Goal: Information Seeking & Learning: Learn about a topic

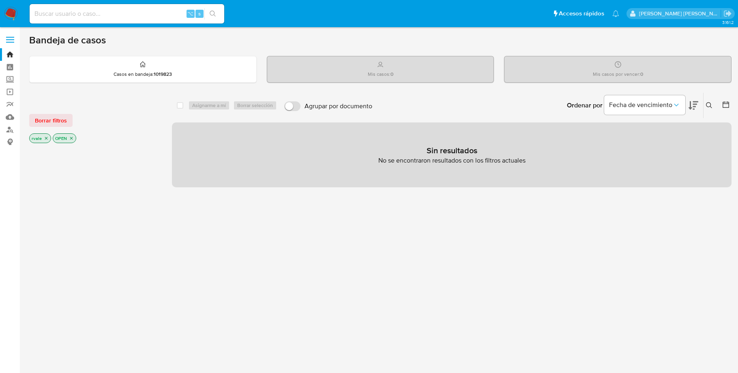
click at [78, 11] on input at bounding box center [127, 14] width 195 height 11
paste input "618901312"
type input "618901312"
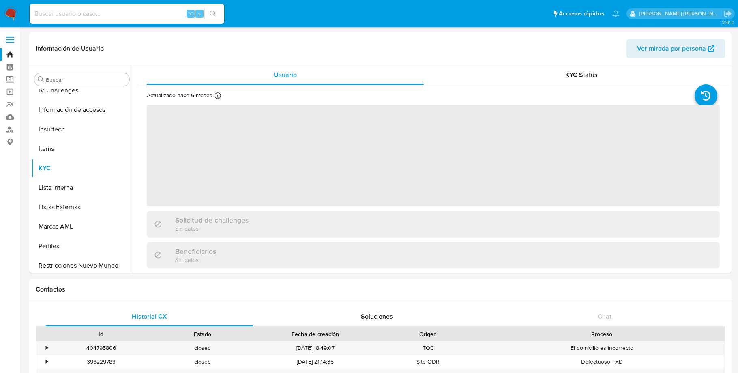
scroll to position [381, 0]
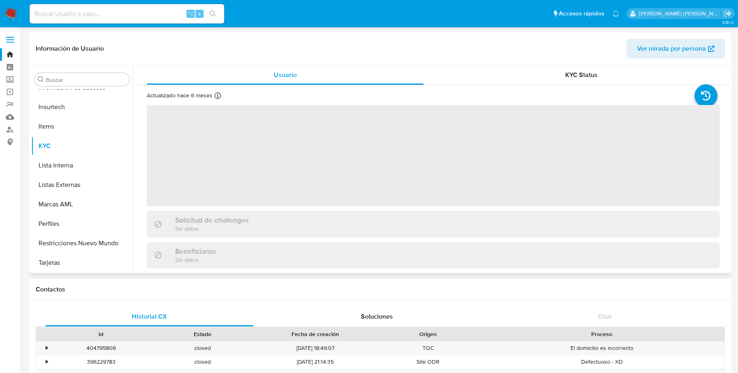
select select "10"
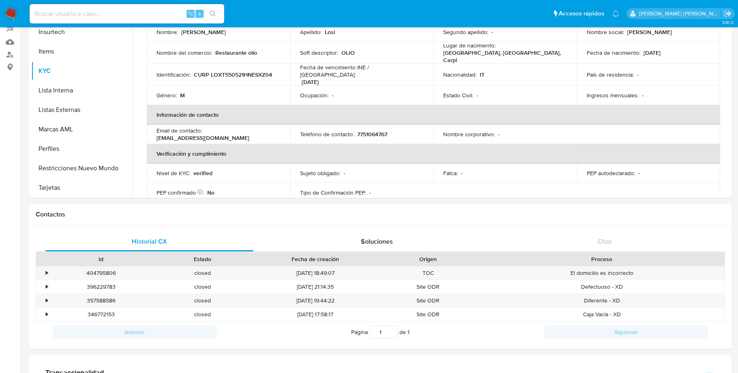
scroll to position [80, 0]
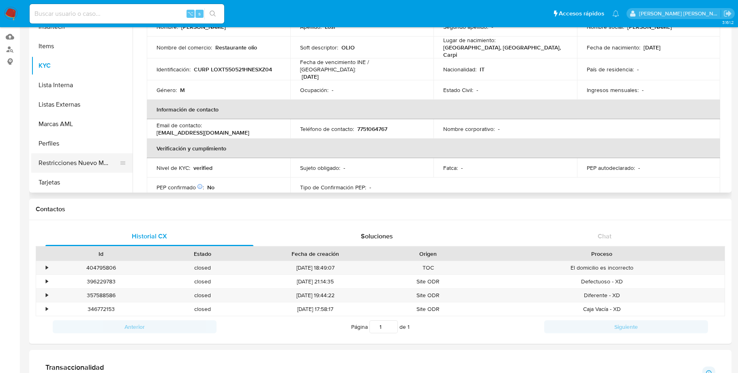
click at [93, 161] on button "Restricciones Nuevo Mundo" at bounding box center [78, 162] width 95 height 19
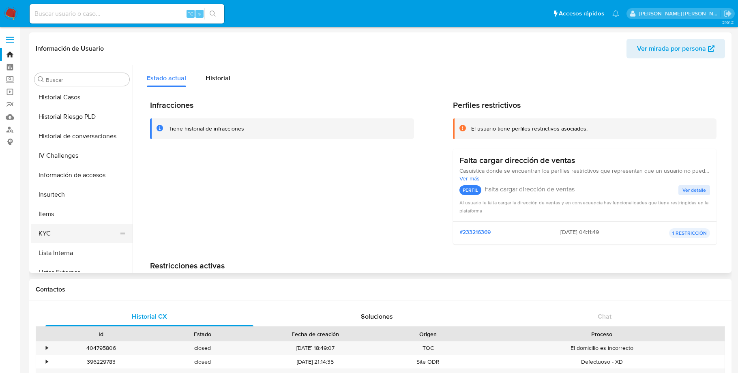
scroll to position [263, 0]
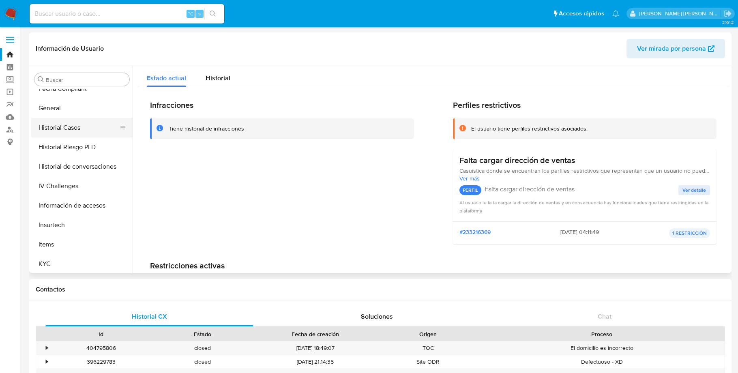
click at [83, 124] on button "Historial Casos" at bounding box center [78, 127] width 95 height 19
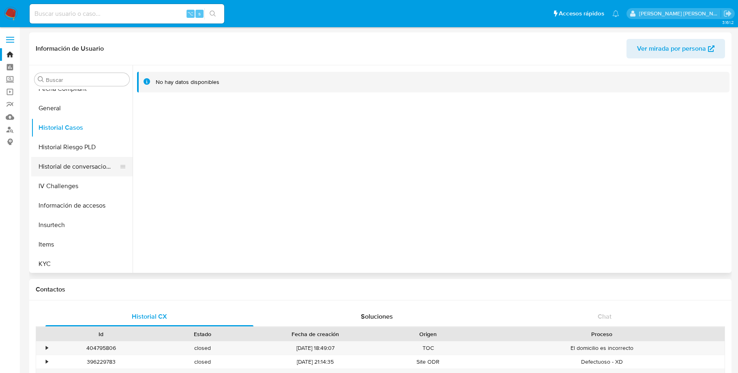
scroll to position [247, 0]
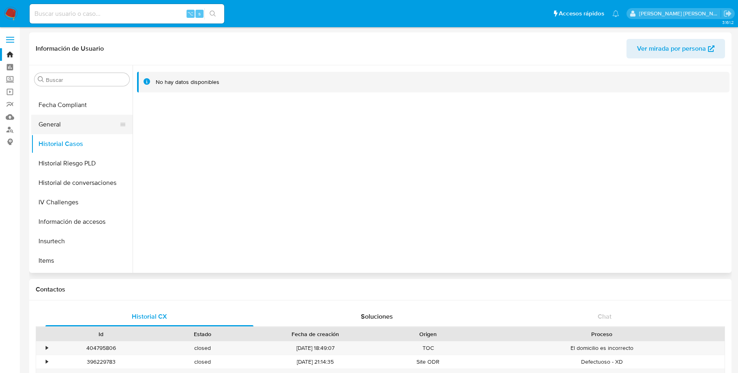
click at [65, 123] on button "General" at bounding box center [78, 124] width 95 height 19
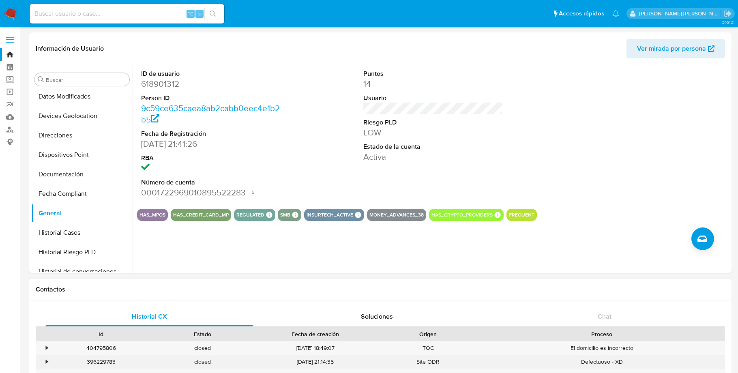
scroll to position [168, 0]
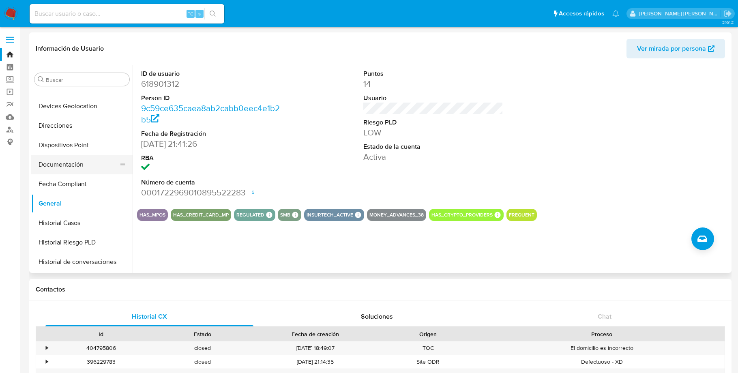
click at [73, 165] on button "Documentación" at bounding box center [78, 164] width 95 height 19
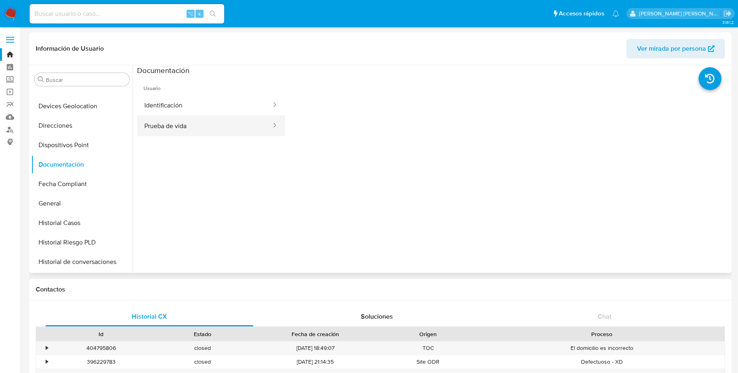
click at [213, 124] on button "Prueba de vida" at bounding box center [204, 126] width 135 height 21
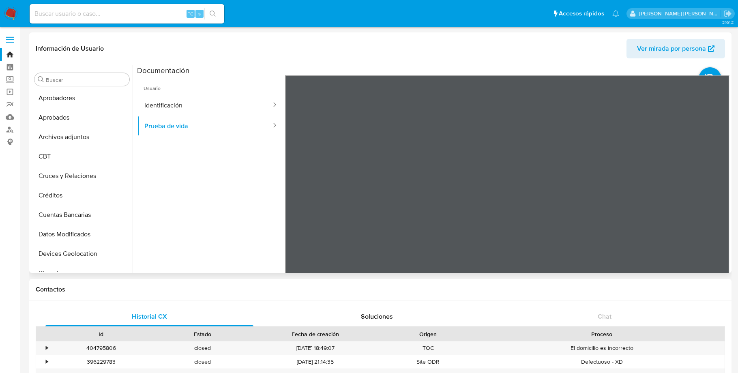
scroll to position [20, 0]
click at [70, 133] on button "Archivos adjuntos" at bounding box center [78, 137] width 95 height 19
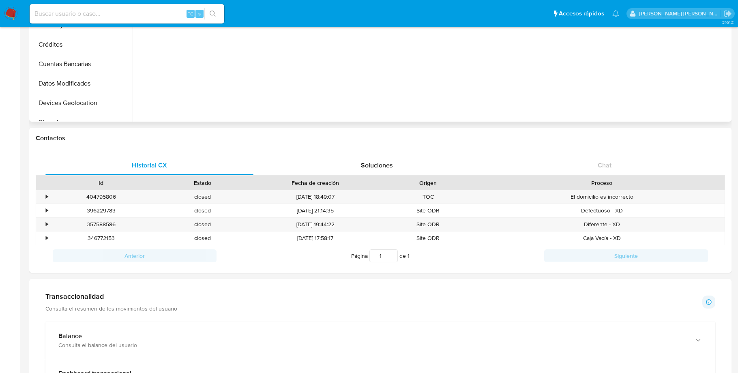
scroll to position [152, 0]
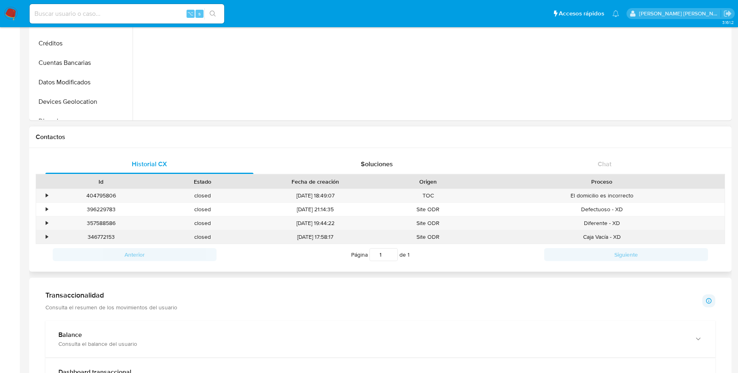
click at [46, 238] on div "•" at bounding box center [47, 237] width 2 height 8
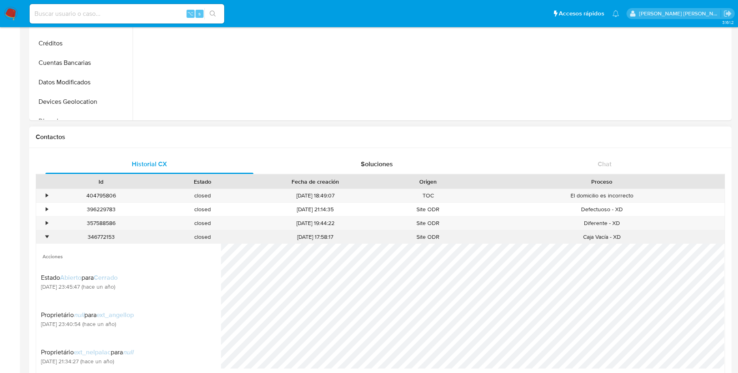
click at [46, 238] on div "•" at bounding box center [47, 237] width 2 height 8
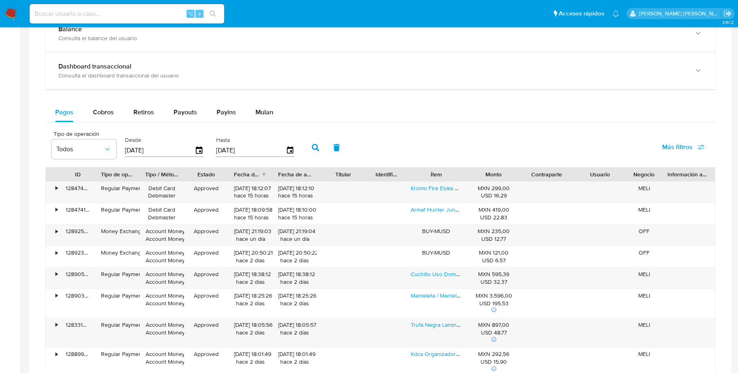
scroll to position [461, 0]
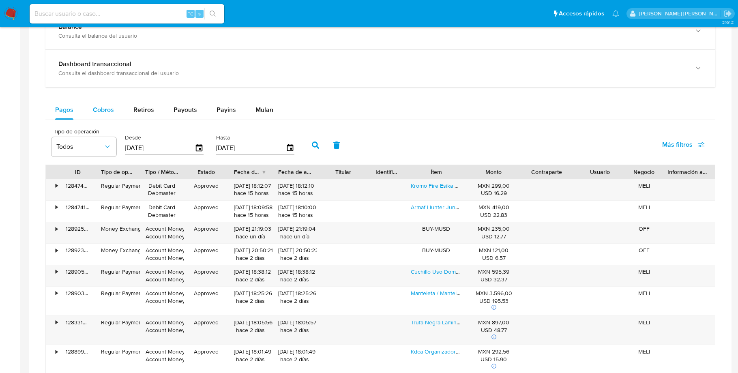
click at [104, 113] on span "Cobros" at bounding box center [103, 109] width 21 height 9
select select "10"
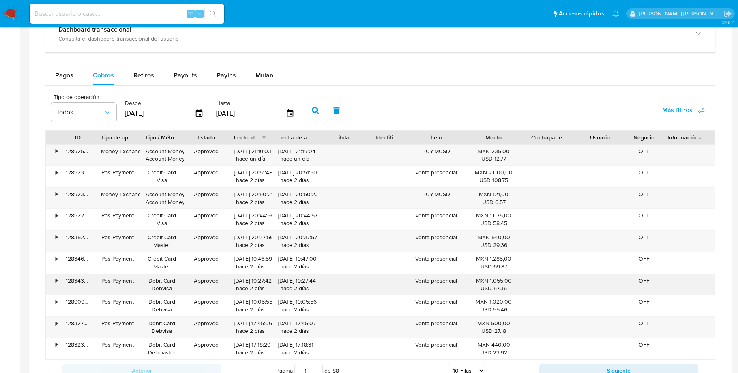
scroll to position [480, 0]
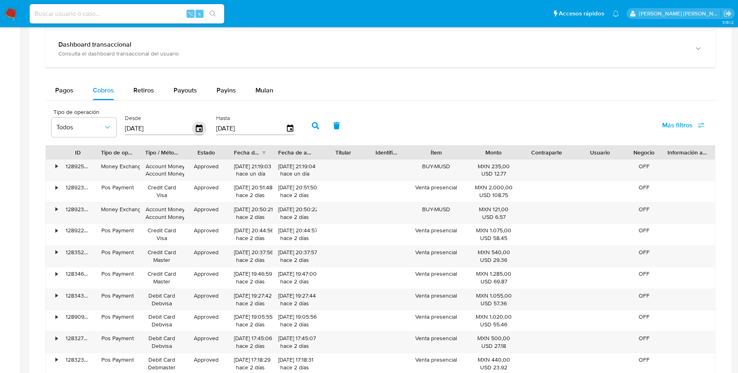
click at [199, 131] on icon "button" at bounding box center [199, 129] width 14 height 14
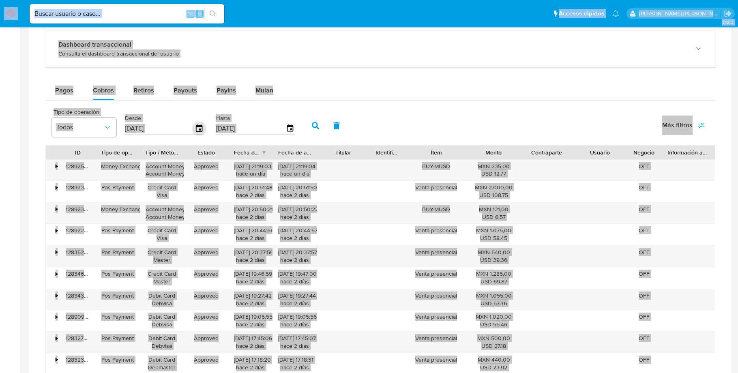
click at [199, 131] on icon "button" at bounding box center [199, 129] width 14 height 14
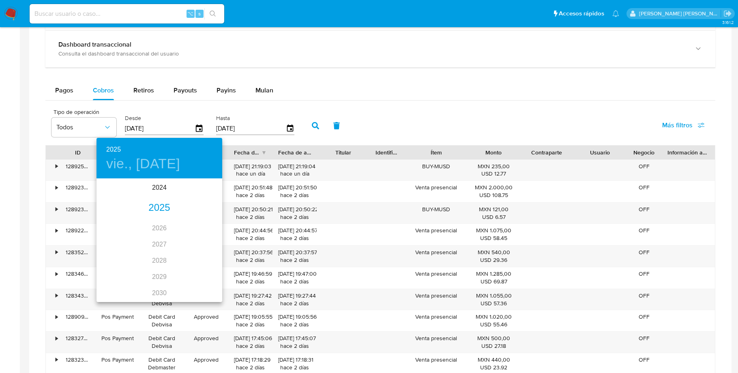
click at [161, 208] on div "2025" at bounding box center [159, 208] width 126 height 16
click at [199, 256] on div "sep." at bounding box center [201, 255] width 42 height 30
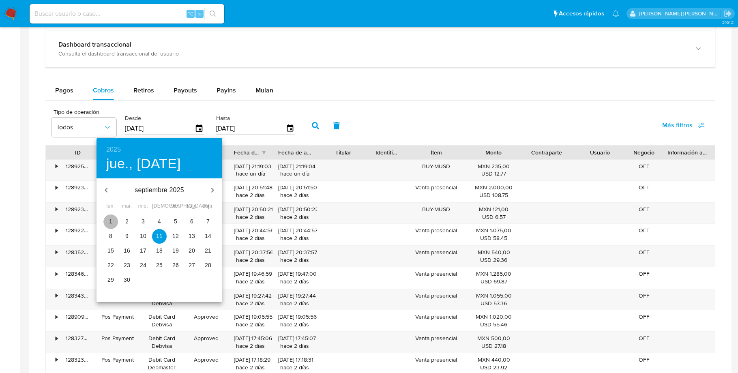
click at [109, 215] on button "1" at bounding box center [110, 221] width 15 height 15
type input "[DATE]"
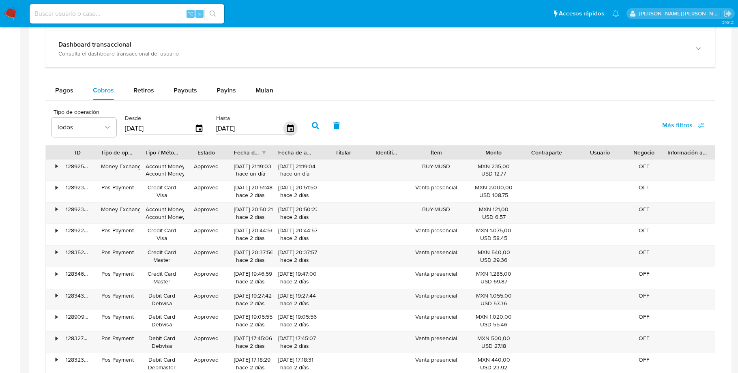
click at [290, 132] on icon "button" at bounding box center [290, 127] width 6 height 7
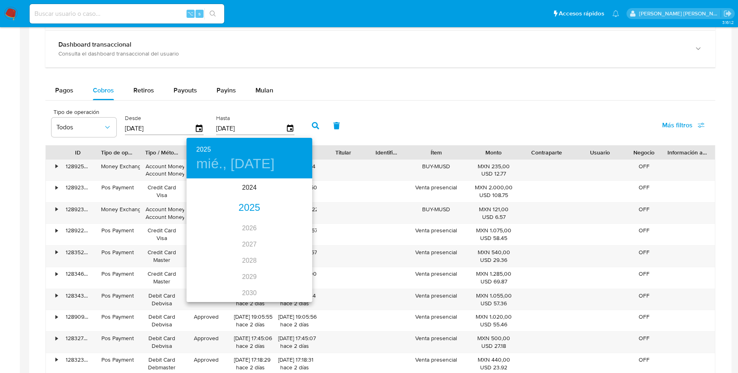
click at [252, 206] on div "2025" at bounding box center [249, 208] width 126 height 16
click at [291, 257] on div "sep." at bounding box center [291, 255] width 42 height 30
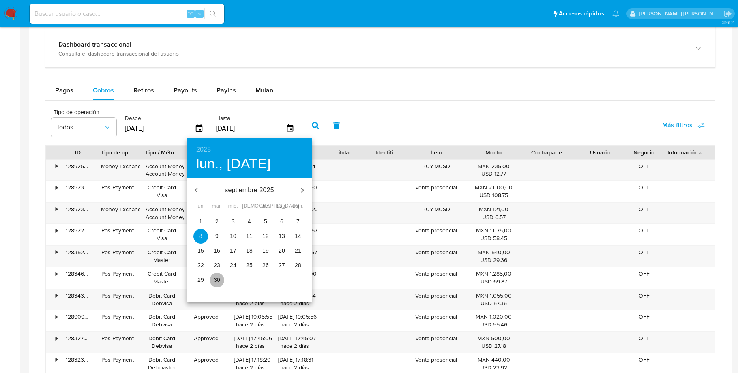
click at [217, 280] on p "30" at bounding box center [217, 280] width 6 height 8
type input "[DATE]"
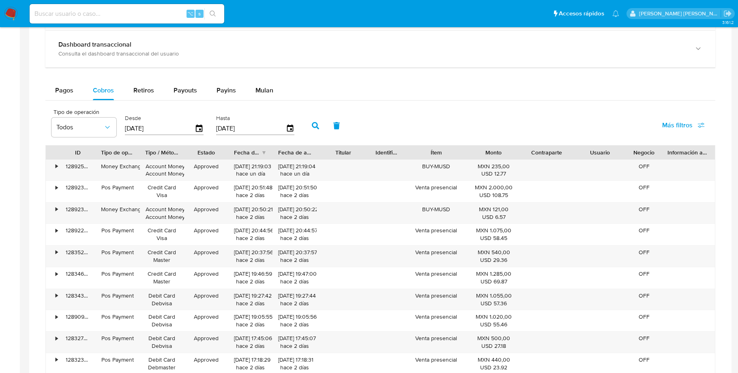
click at [312, 127] on icon "button" at bounding box center [315, 125] width 7 height 7
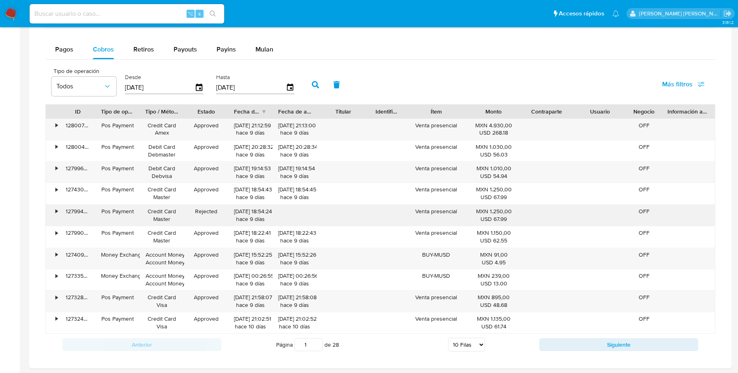
scroll to position [521, 0]
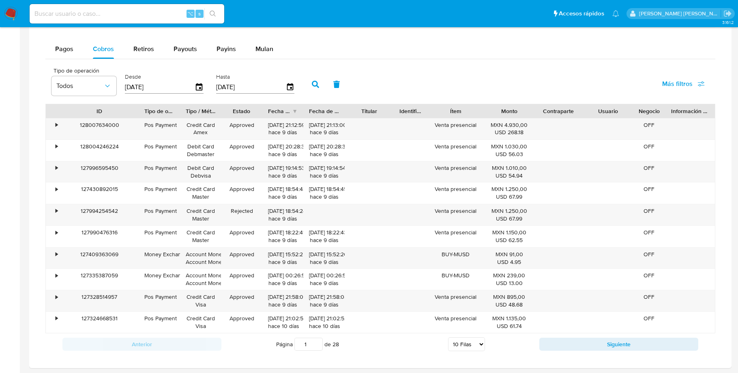
drag, startPoint x: 96, startPoint y: 113, endPoint x: 139, endPoint y: 118, distance: 43.6
click at [139, 118] on div at bounding box center [138, 111] width 15 height 14
click at [557, 345] on button "Siguiente" at bounding box center [618, 344] width 159 height 13
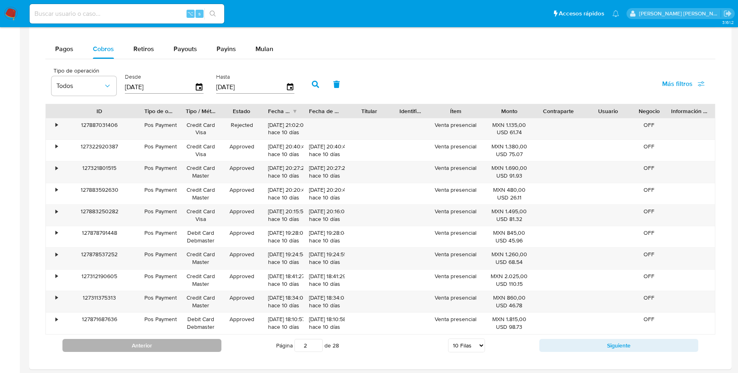
click at [186, 348] on button "Anterior" at bounding box center [141, 345] width 159 height 13
type input "1"
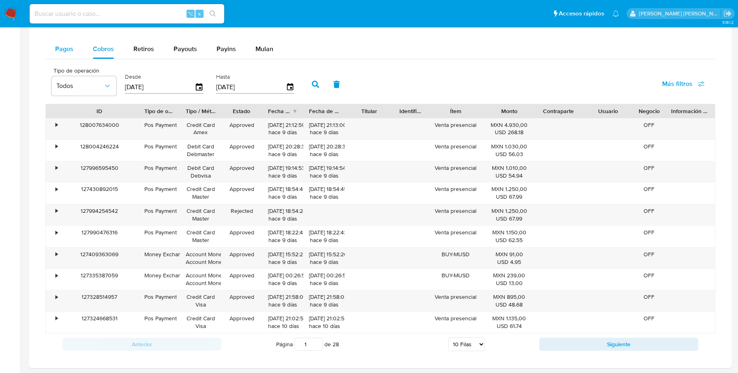
click at [66, 51] on span "Pagos" at bounding box center [64, 48] width 18 height 9
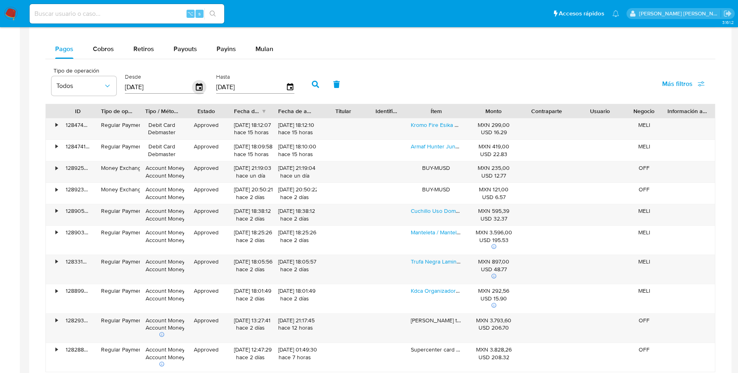
click at [200, 90] on icon "button" at bounding box center [199, 86] width 6 height 7
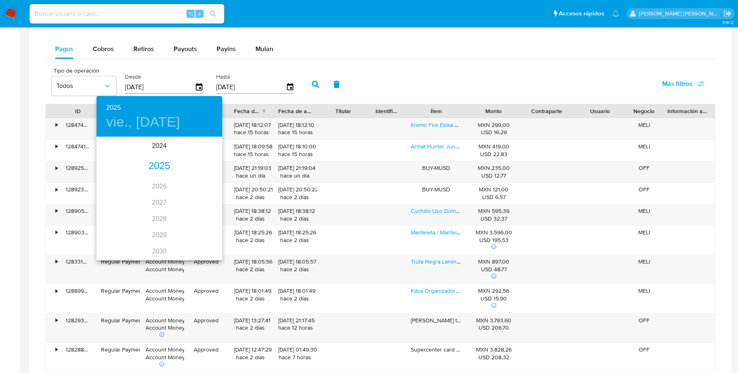
click at [163, 168] on div "2025" at bounding box center [159, 166] width 126 height 16
click at [207, 215] on div "sep." at bounding box center [201, 214] width 42 height 30
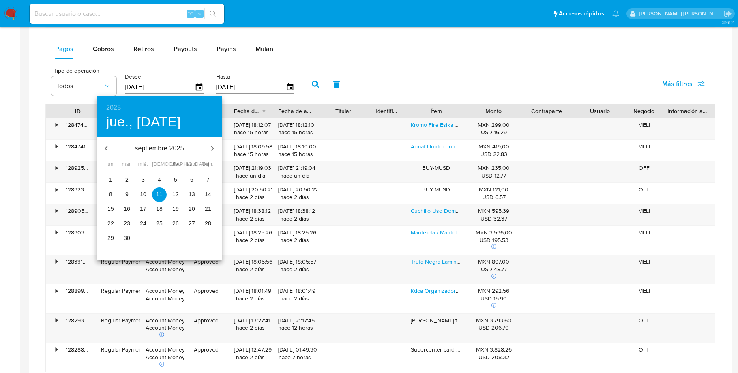
click at [113, 180] on span "1" at bounding box center [110, 180] width 15 height 8
type input "[DATE]"
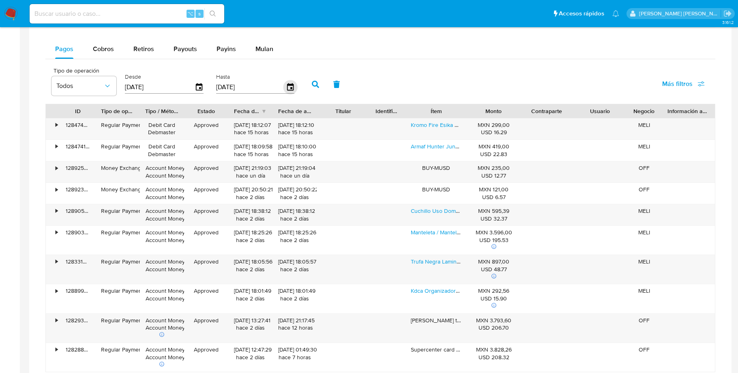
click at [286, 90] on icon "button" at bounding box center [290, 87] width 14 height 14
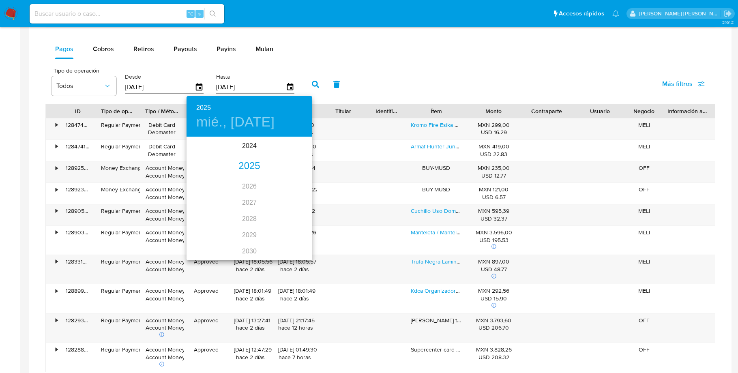
click at [252, 164] on div "2025" at bounding box center [249, 166] width 126 height 16
click at [295, 211] on div "sep." at bounding box center [291, 214] width 42 height 30
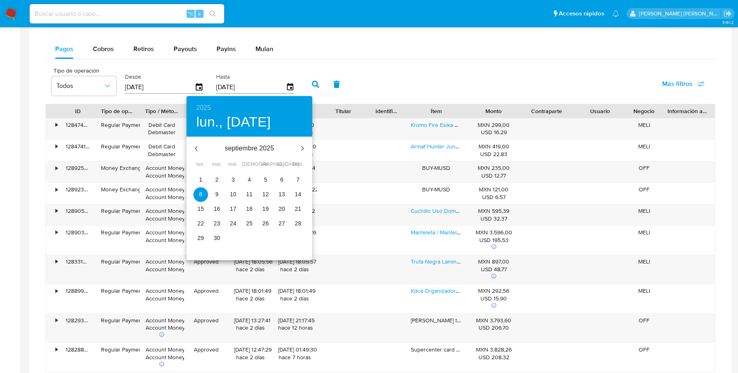
click at [217, 237] on p "30" at bounding box center [217, 238] width 6 height 8
type input "[DATE]"
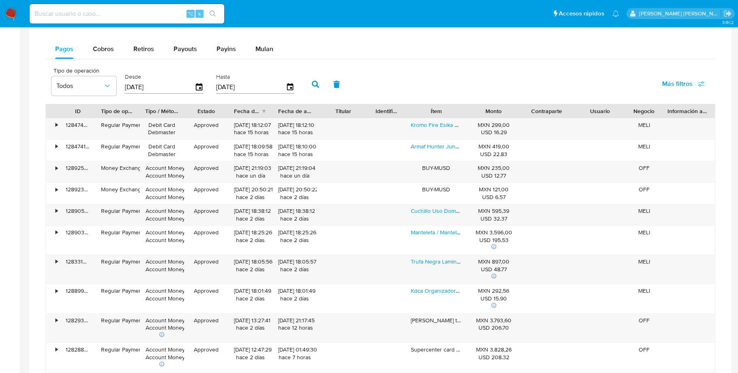
click at [312, 93] on button "button" at bounding box center [315, 84] width 21 height 19
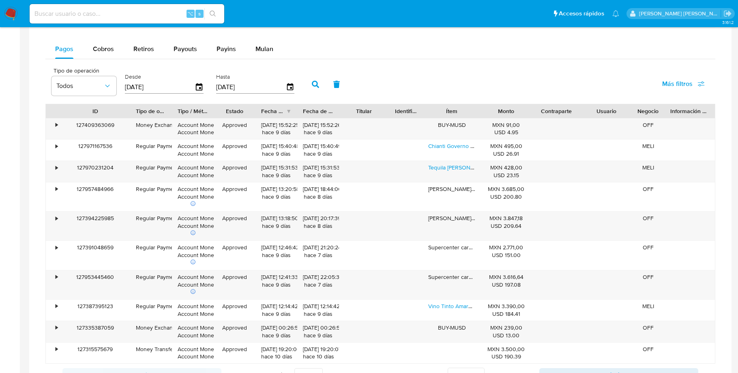
drag, startPoint x: 94, startPoint y: 112, endPoint x: 129, endPoint y: 118, distance: 35.5
click at [129, 118] on div at bounding box center [130, 111] width 15 height 14
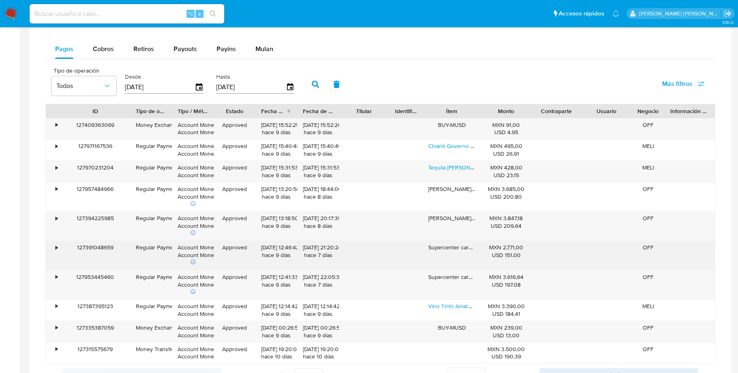
click at [56, 251] on div "•" at bounding box center [57, 248] width 2 height 8
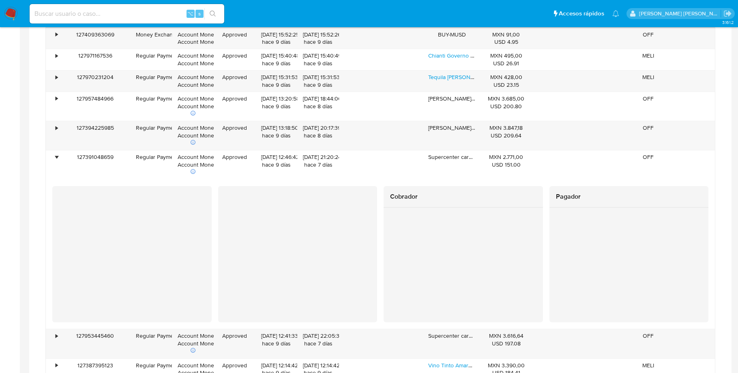
scroll to position [633, 0]
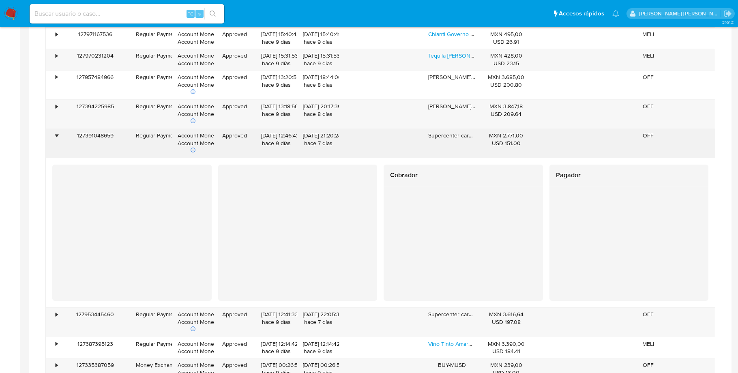
click at [56, 139] on div "•" at bounding box center [57, 136] width 2 height 8
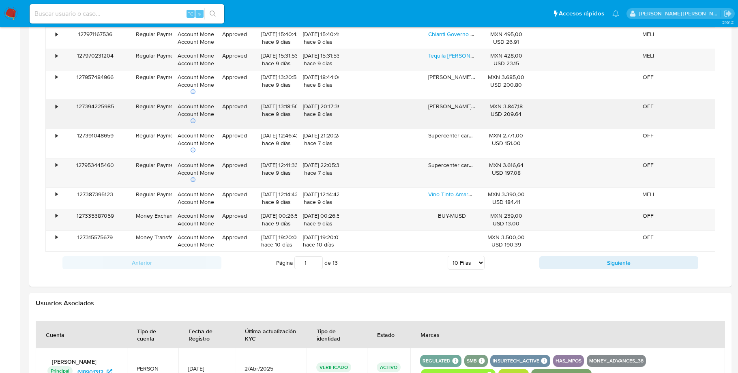
click at [58, 109] on div "•" at bounding box center [57, 107] width 2 height 8
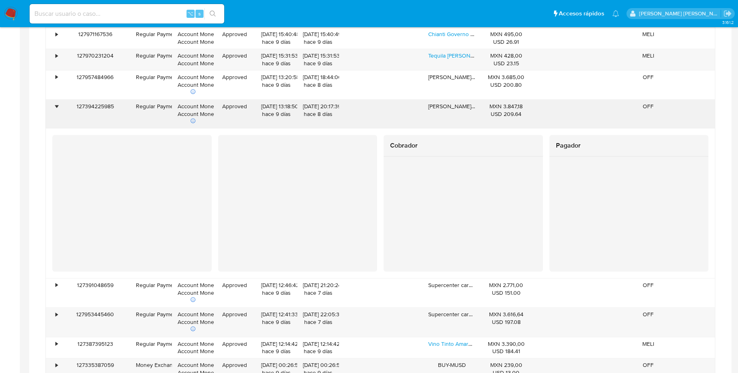
click at [58, 109] on div "•" at bounding box center [57, 107] width 2 height 8
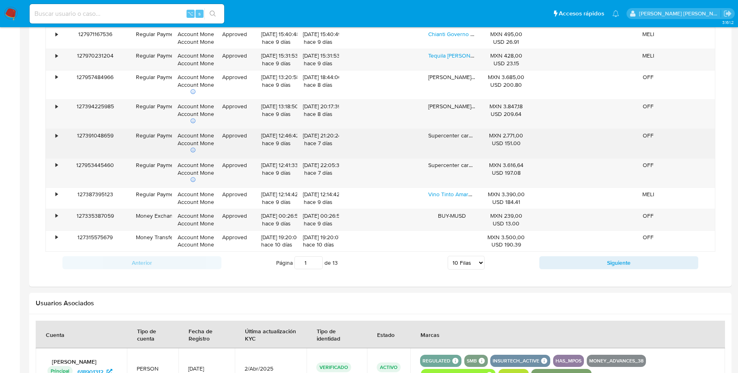
click at [56, 139] on div "•" at bounding box center [57, 136] width 2 height 8
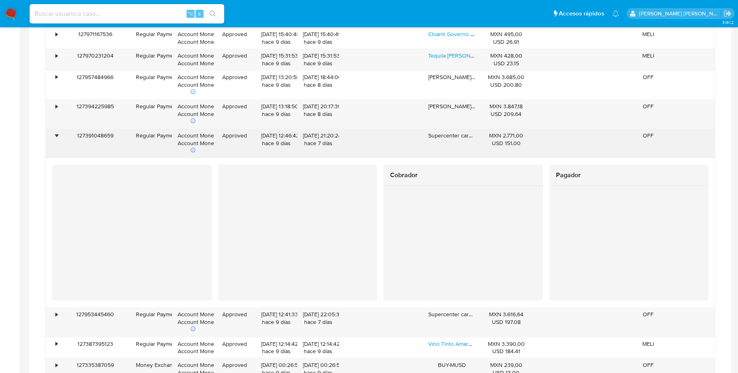
click at [56, 139] on div "•" at bounding box center [57, 136] width 2 height 8
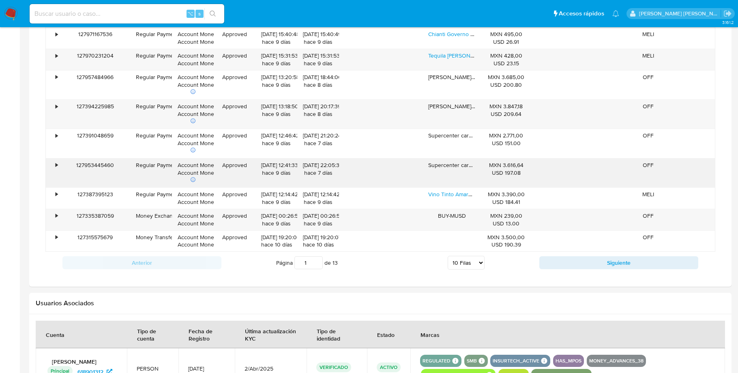
click at [56, 167] on div "•" at bounding box center [57, 165] width 2 height 8
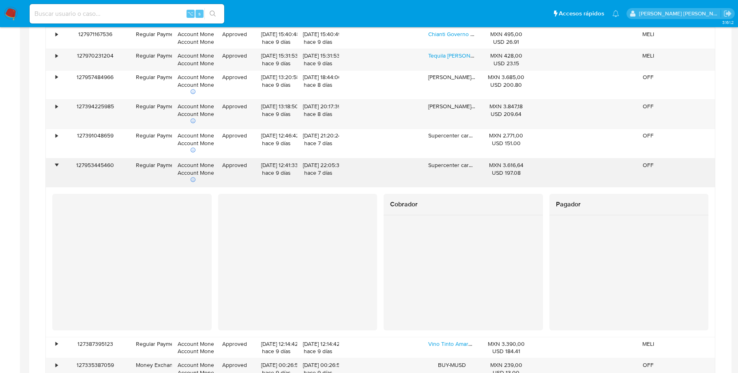
click at [56, 167] on div "•" at bounding box center [57, 165] width 2 height 8
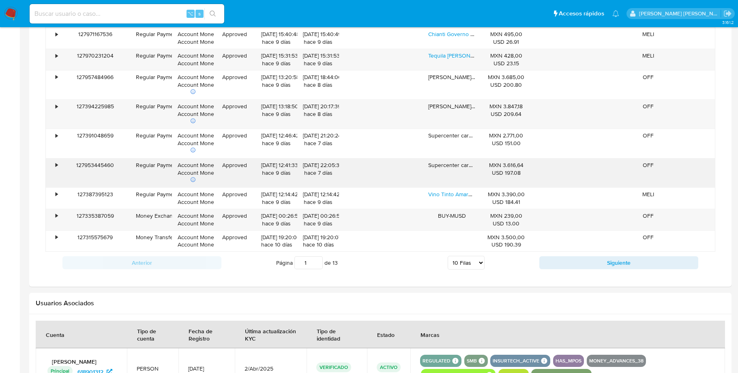
click at [56, 168] on div "•" at bounding box center [57, 165] width 2 height 8
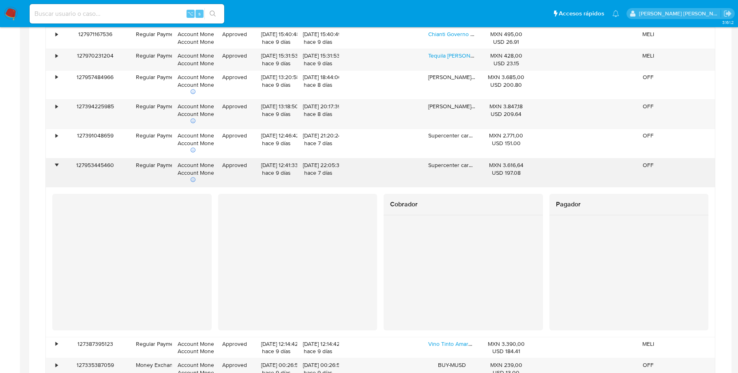
click at [56, 168] on div "•" at bounding box center [57, 165] width 2 height 8
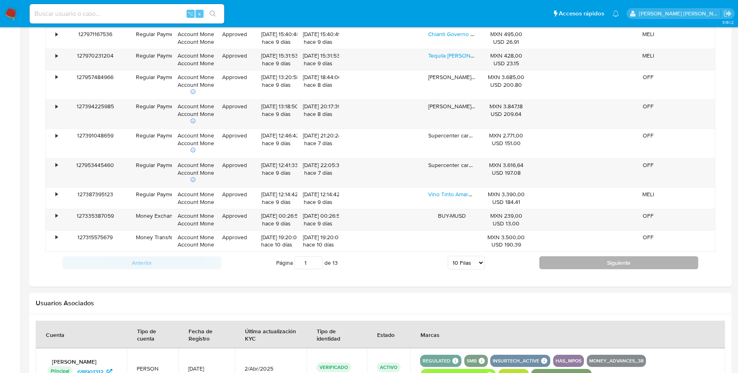
click at [619, 264] on button "Siguiente" at bounding box center [618, 262] width 159 height 13
type input "2"
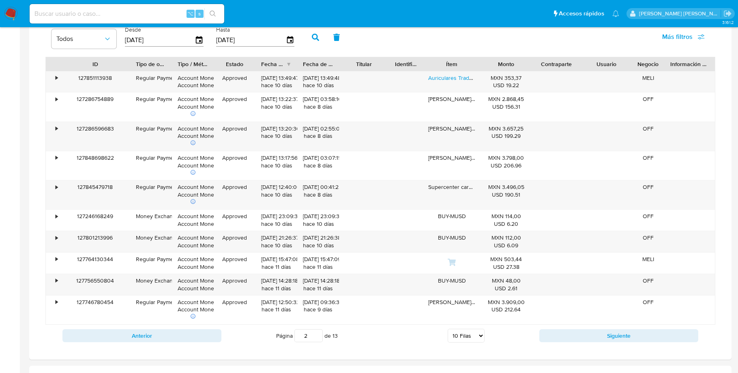
scroll to position [569, 0]
click at [57, 190] on div "•" at bounding box center [57, 186] width 2 height 8
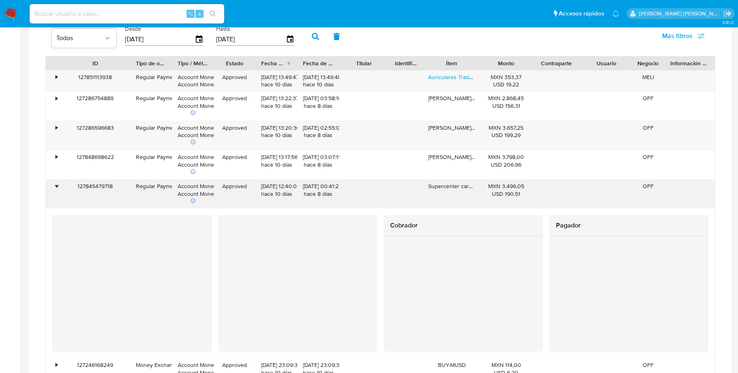
click at [57, 190] on div "•" at bounding box center [57, 186] width 2 height 8
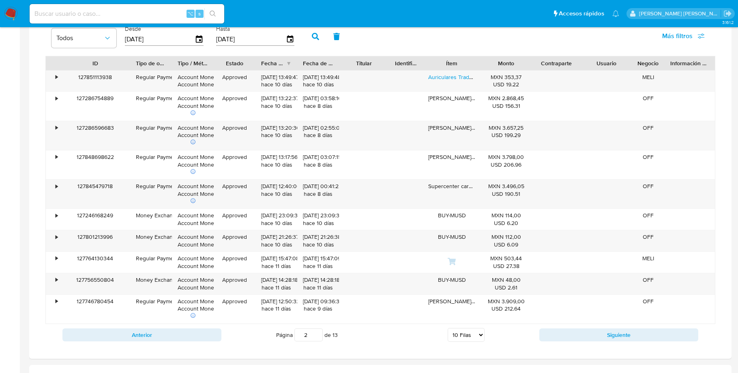
scroll to position [20, 0]
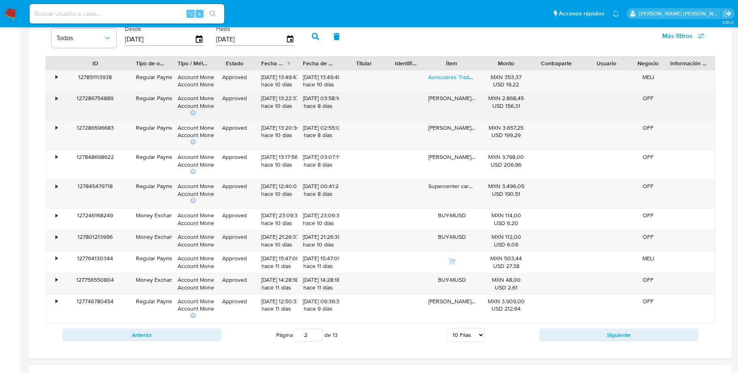
click at [439, 103] on div "[PERSON_NAME] tulancingo" at bounding box center [451, 106] width 58 height 29
drag, startPoint x: 432, startPoint y: 103, endPoint x: 478, endPoint y: 102, distance: 45.8
click at [478, 102] on div "[PERSON_NAME] tulancingo" at bounding box center [451, 106] width 58 height 29
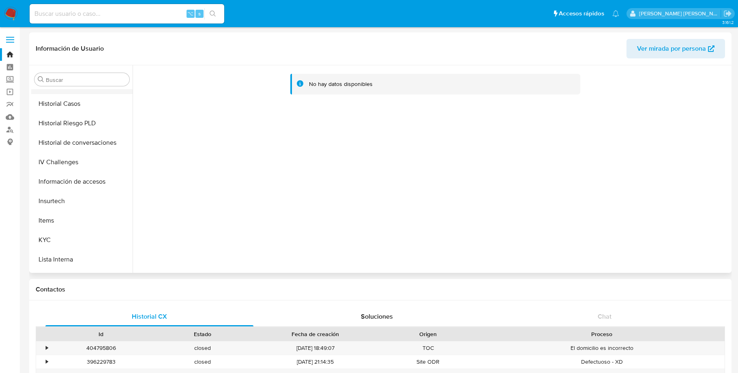
scroll to position [288, 0]
click at [53, 239] on button "KYC" at bounding box center [78, 238] width 95 height 19
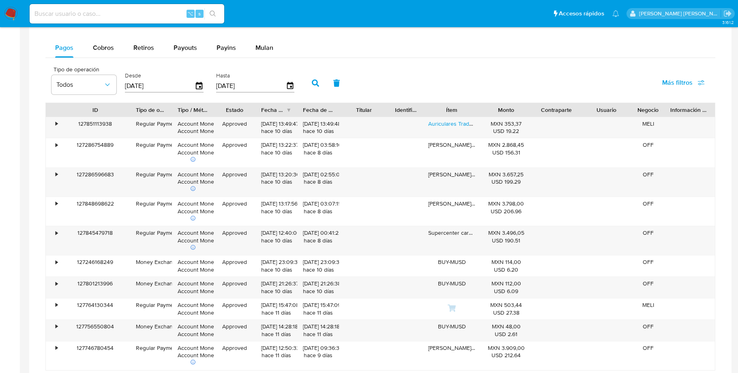
scroll to position [524, 0]
drag, startPoint x: 429, startPoint y: 235, endPoint x: 474, endPoint y: 233, distance: 44.6
click at [474, 233] on div "Supercenter card tulan" at bounding box center [451, 239] width 58 height 29
click at [464, 232] on div "Supercenter card tulan" at bounding box center [451, 239] width 58 height 29
click at [446, 236] on div "Supercenter card tulan" at bounding box center [451, 239] width 58 height 29
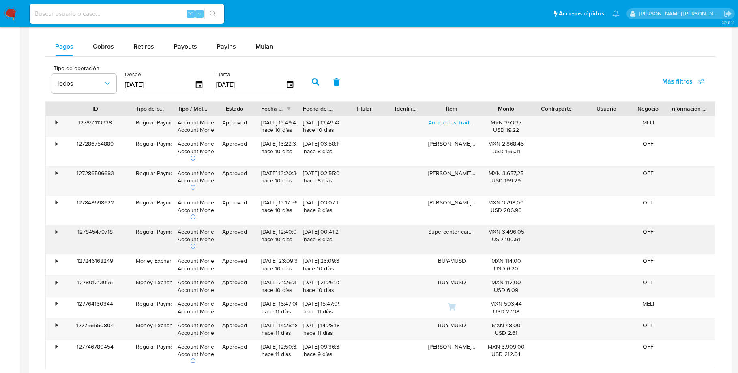
click at [446, 236] on div "Supercenter card tulan" at bounding box center [451, 239] width 58 height 29
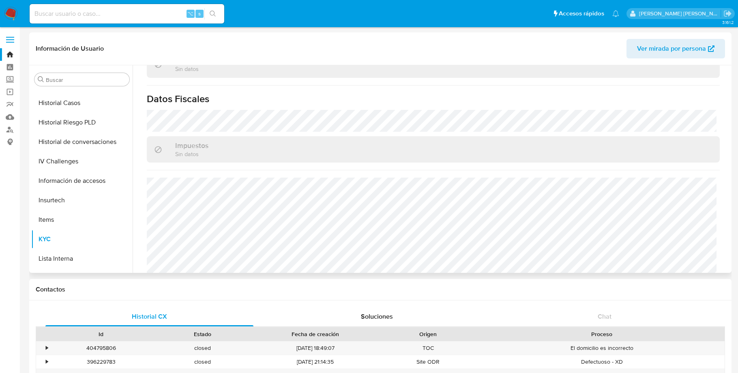
scroll to position [510, 0]
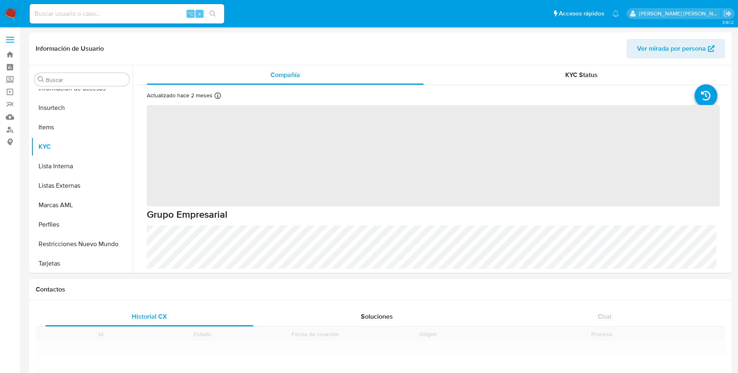
scroll to position [381, 0]
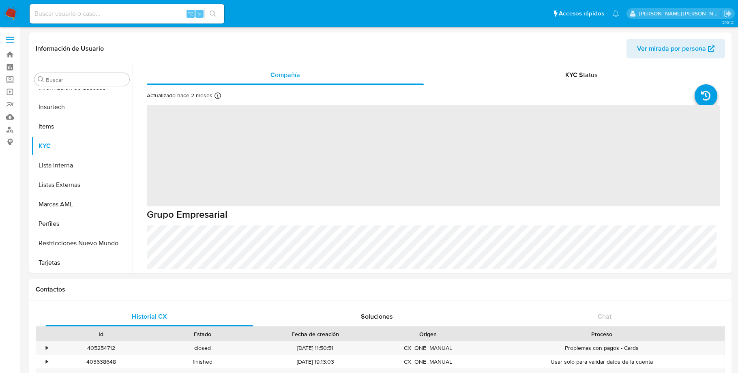
select select "10"
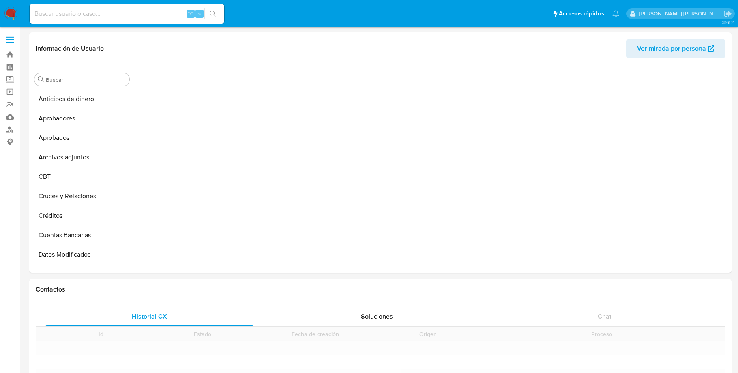
scroll to position [381, 0]
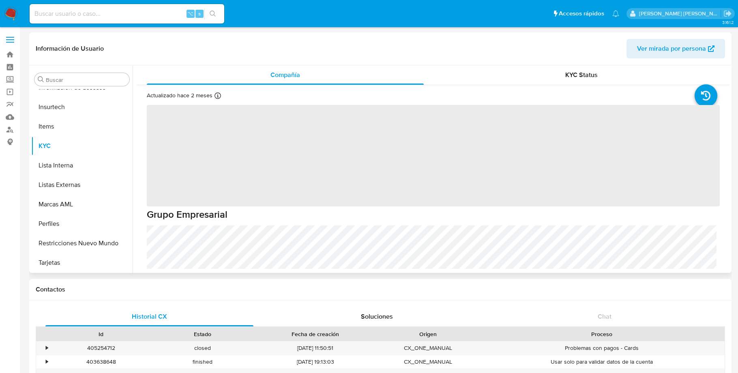
select select "10"
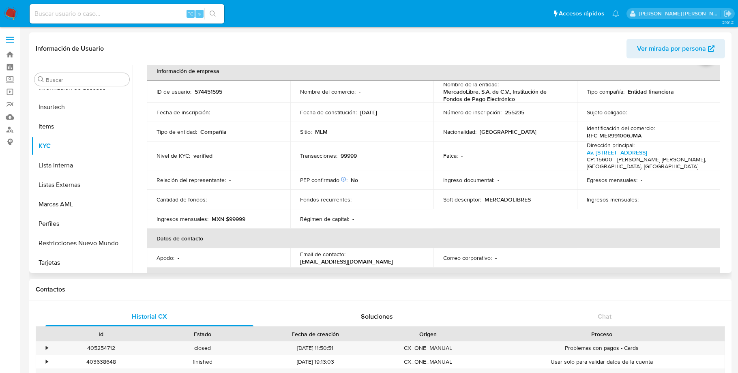
scroll to position [88, 0]
